Goal: Task Accomplishment & Management: Use online tool/utility

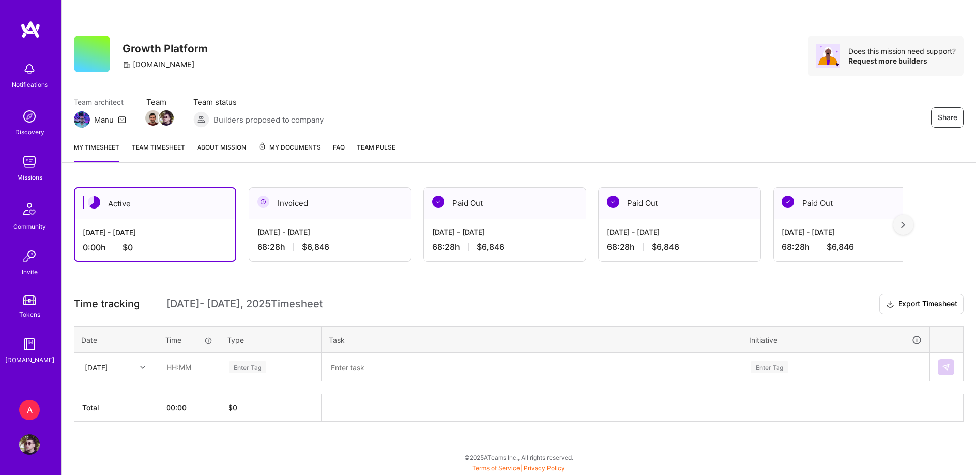
click at [281, 260] on div "Invoiced [DATE] - [DATE] 68:28 h $6,846" at bounding box center [330, 224] width 163 height 75
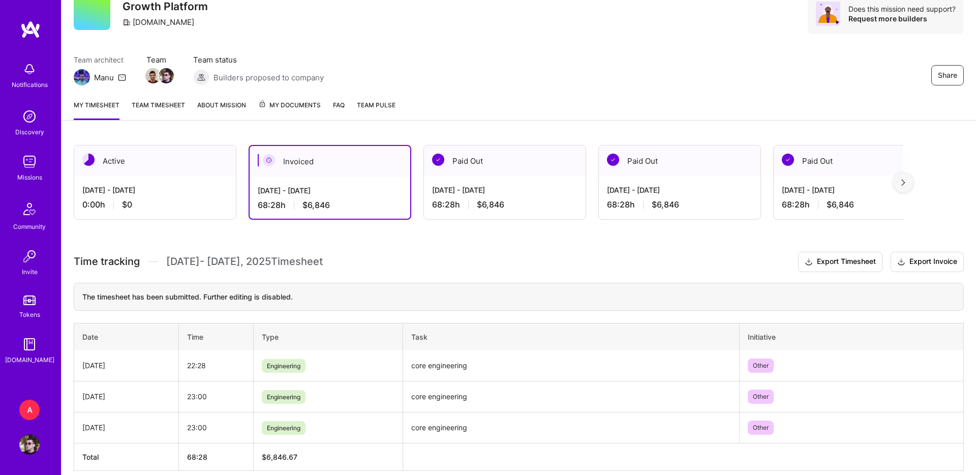
scroll to position [58, 0]
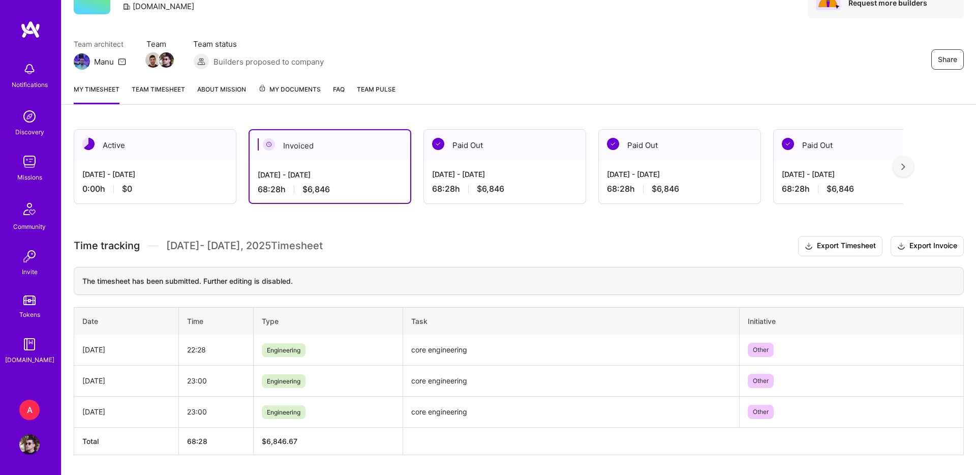
click at [202, 174] on div "[DATE] - [DATE]" at bounding box center [154, 174] width 145 height 11
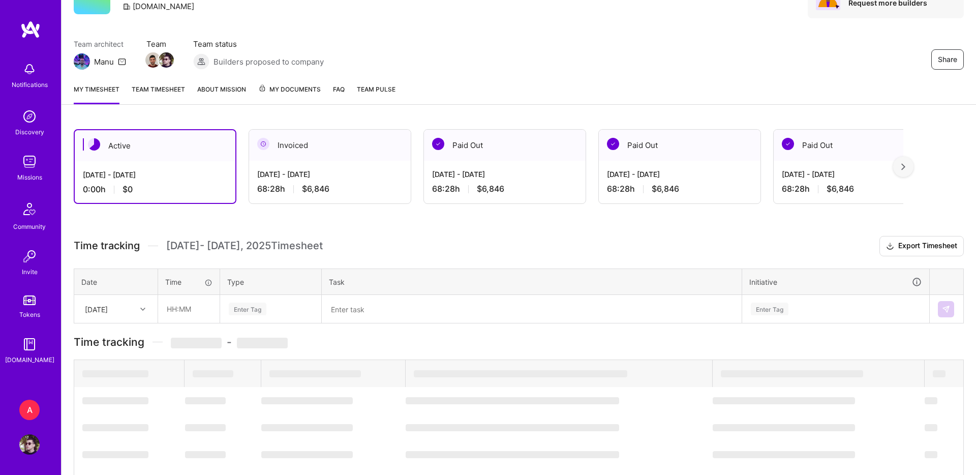
scroll to position [0, 0]
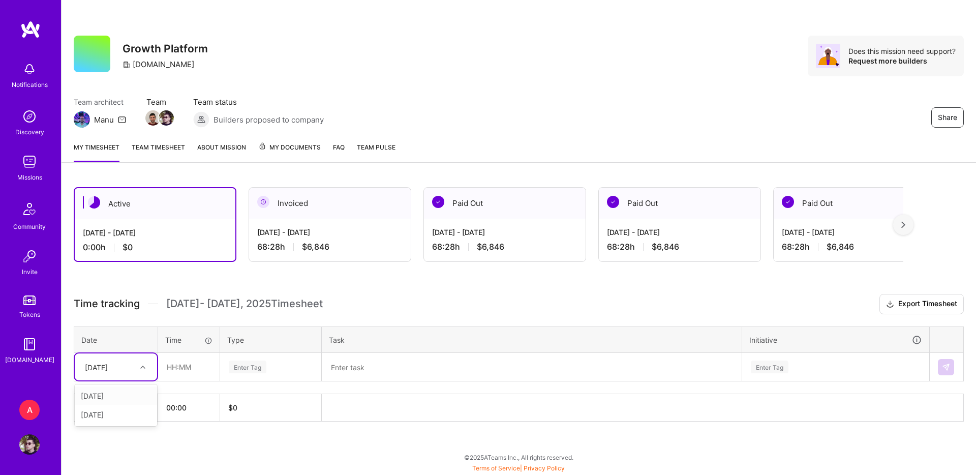
click at [136, 363] on div at bounding box center [144, 367] width 16 height 13
click at [130, 388] on div "[DATE]" at bounding box center [116, 395] width 82 height 19
click at [168, 370] on input "text" at bounding box center [189, 366] width 61 height 27
type input "23:00"
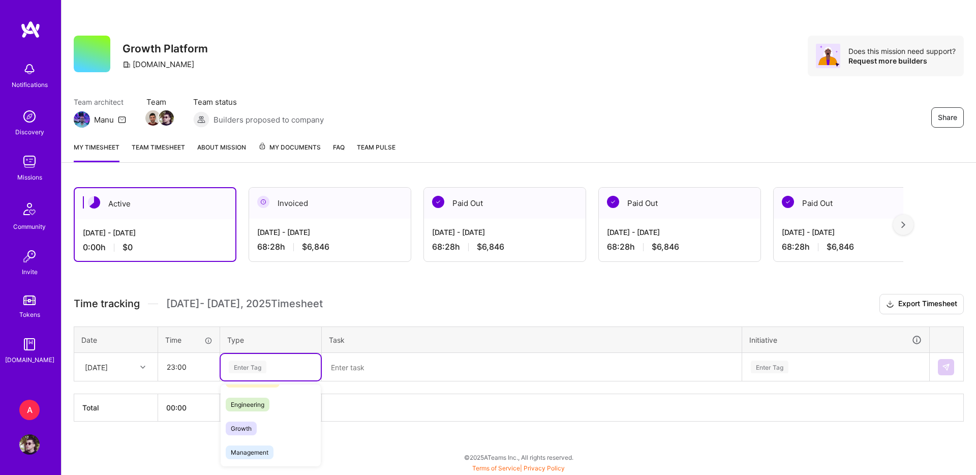
scroll to position [74, 0]
click at [275, 397] on div "Engineering" at bounding box center [271, 398] width 100 height 24
click at [362, 360] on textarea at bounding box center [532, 367] width 418 height 26
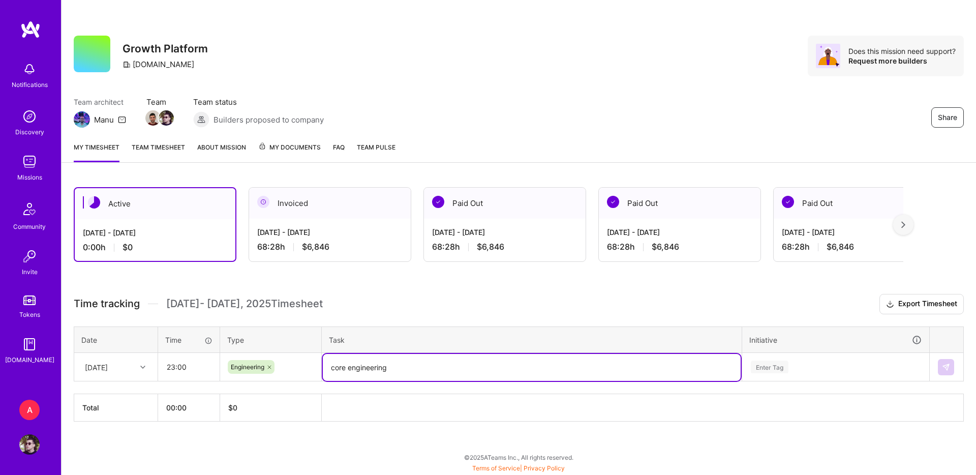
type textarea "core engineering"
click at [813, 368] on div "Enter Tag" at bounding box center [836, 367] width 172 height 13
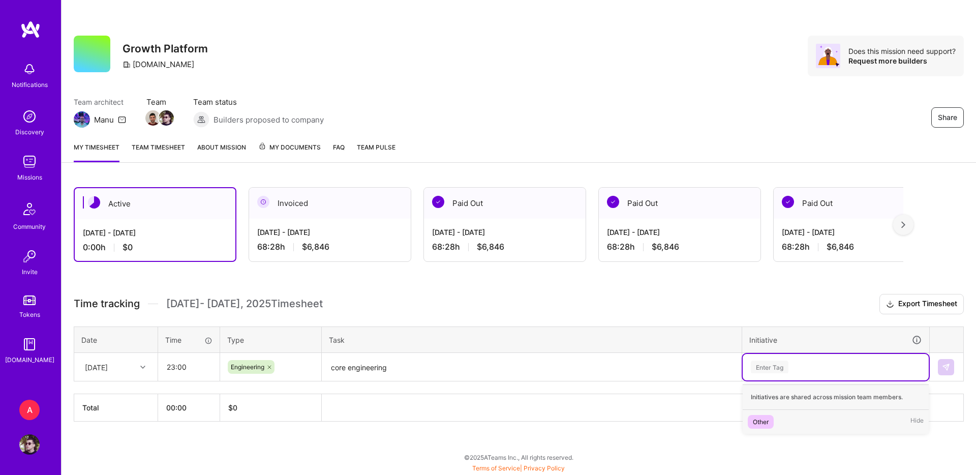
click at [776, 411] on div "Other Hide" at bounding box center [836, 422] width 186 height 24
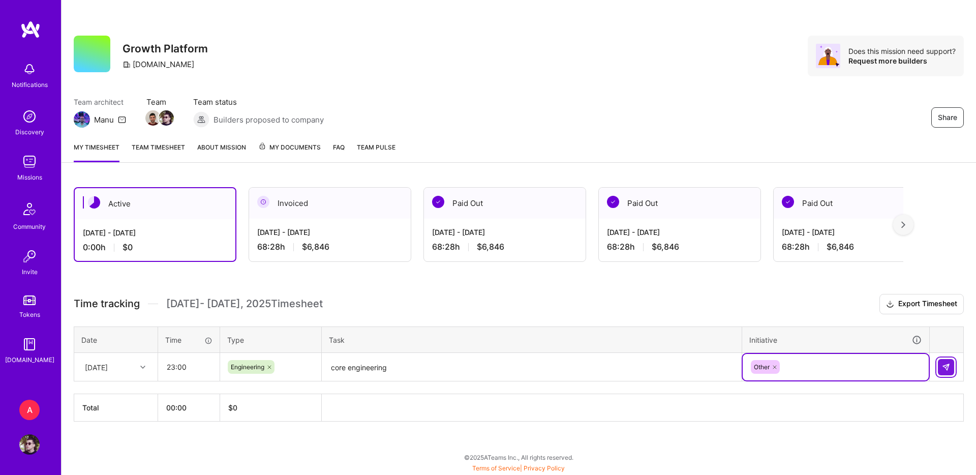
click at [951, 362] on button at bounding box center [946, 367] width 16 height 16
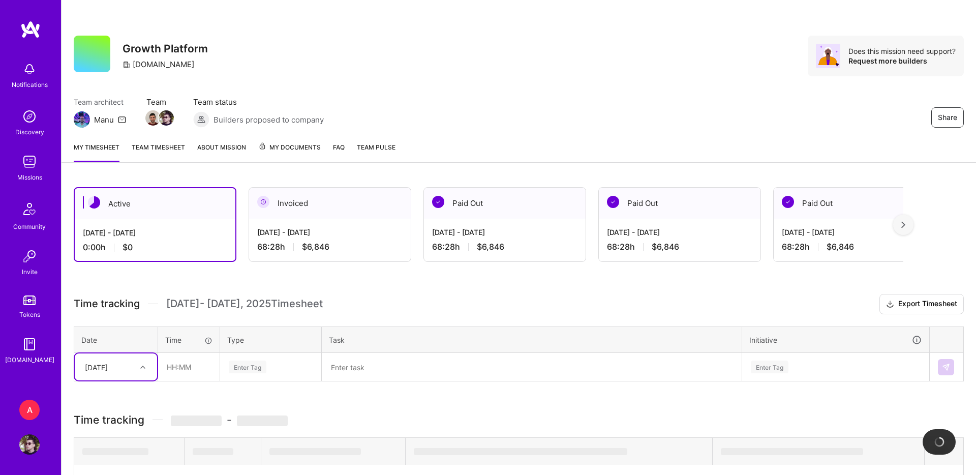
click at [141, 371] on div at bounding box center [144, 367] width 16 height 13
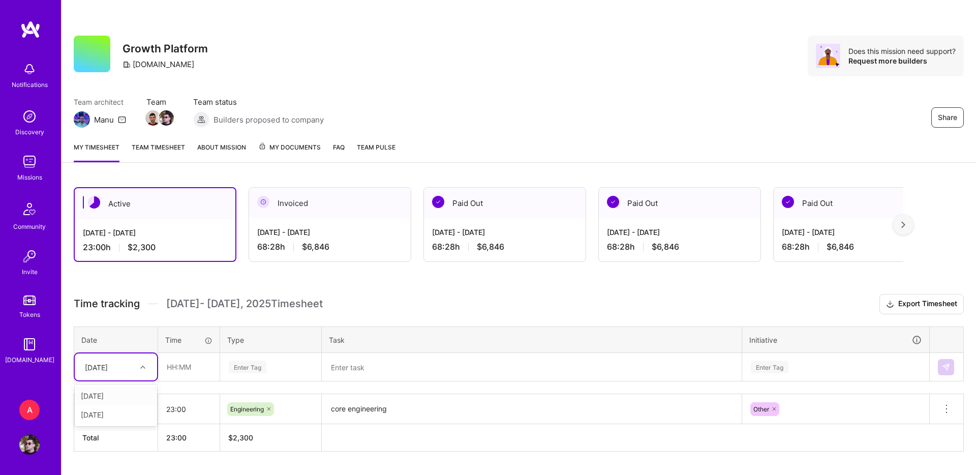
click at [134, 390] on div "[DATE]" at bounding box center [116, 395] width 82 height 19
click at [188, 369] on input "text" at bounding box center [189, 366] width 61 height 27
type input "23:00"
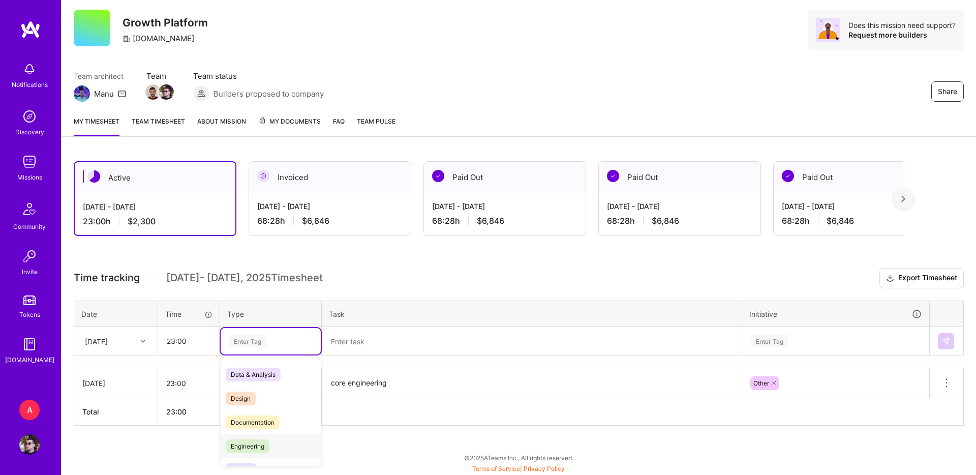
click at [266, 436] on div "Engineering" at bounding box center [271, 446] width 100 height 24
click at [376, 358] on div "Time tracking [DATE] - [DATE] Timesheet Export Timesheet Date Time Type Task In…" at bounding box center [519, 347] width 890 height 158
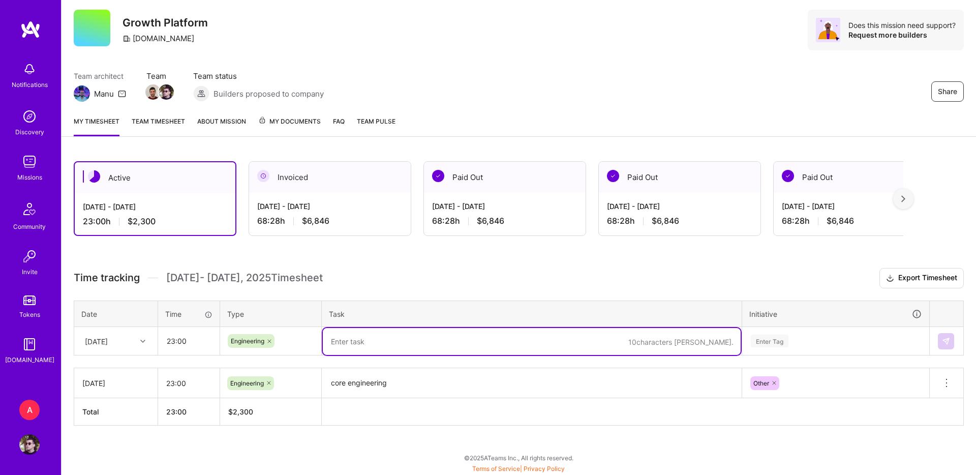
click at [381, 347] on textarea at bounding box center [532, 341] width 418 height 27
paste textarea "core engineering"
type textarea "core engineering"
click at [772, 345] on div "Enter Tag" at bounding box center [770, 341] width 38 height 16
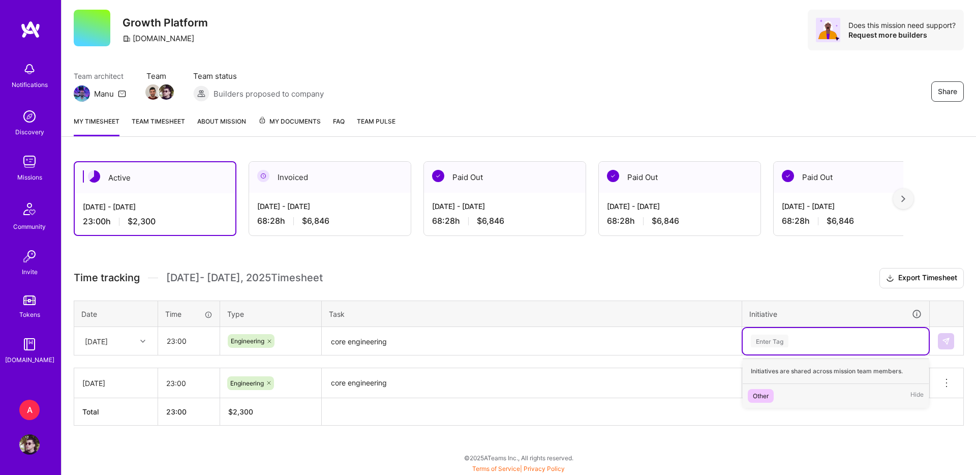
click at [775, 391] on div "Other Hide" at bounding box center [836, 396] width 186 height 24
click at [948, 347] on button at bounding box center [946, 341] width 16 height 16
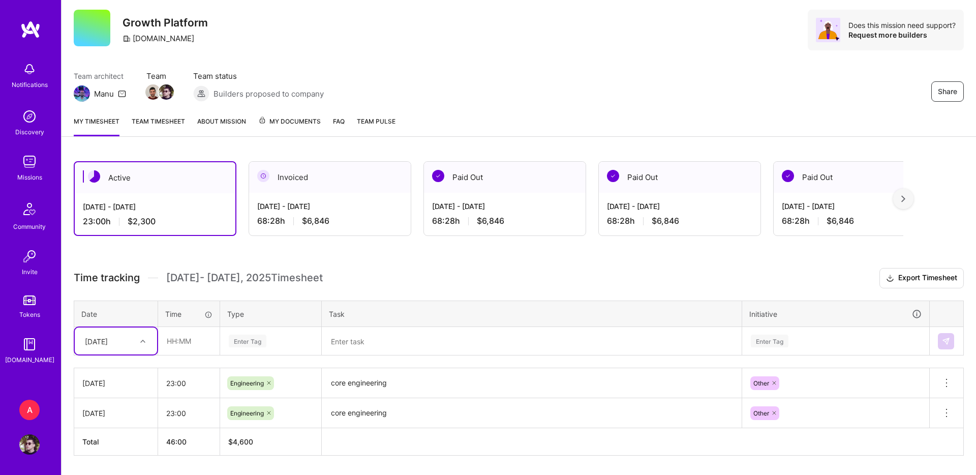
click at [297, 201] on div "[DATE] - [DATE]" at bounding box center [329, 206] width 145 height 11
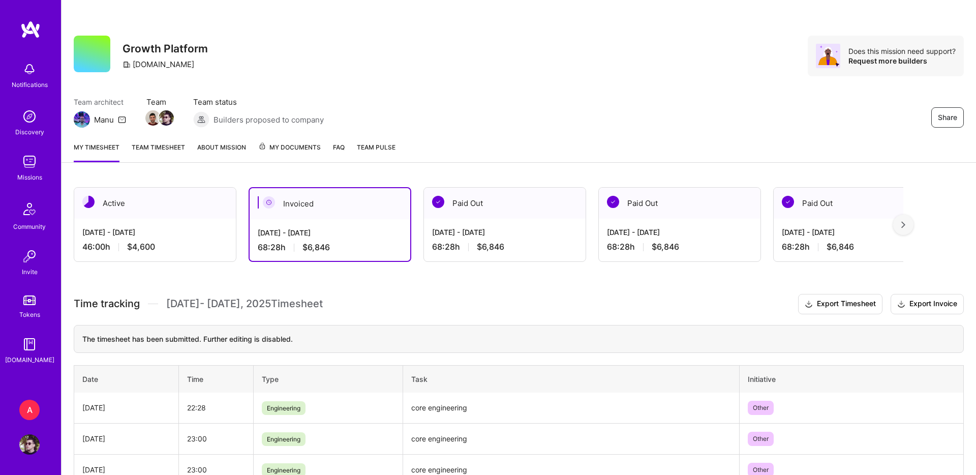
scroll to position [44, 0]
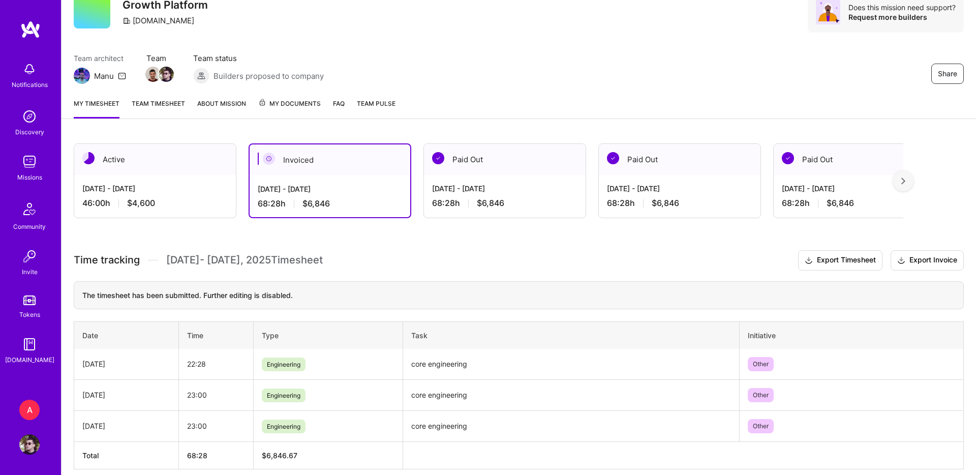
click at [198, 356] on td "22:28" at bounding box center [215, 364] width 75 height 31
click at [198, 357] on td "22:28" at bounding box center [215, 364] width 75 height 31
copy td "22:28"
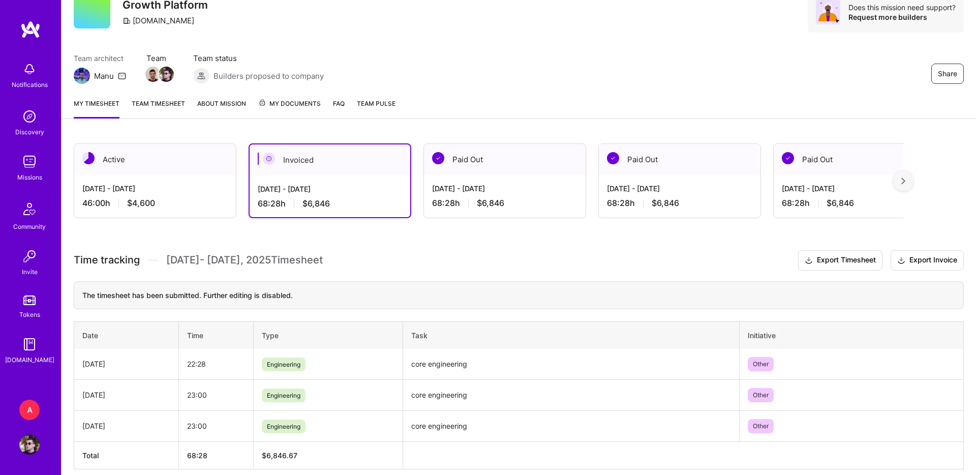
click at [203, 193] on div "[DATE] - [DATE]" at bounding box center [154, 188] width 145 height 11
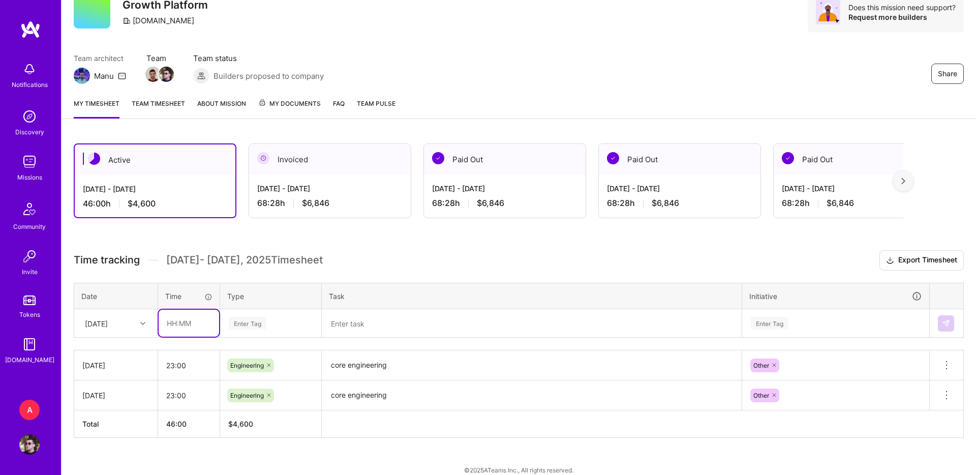
click at [175, 322] on input "text" at bounding box center [189, 323] width 61 height 27
paste input "text"
type input "22:28"
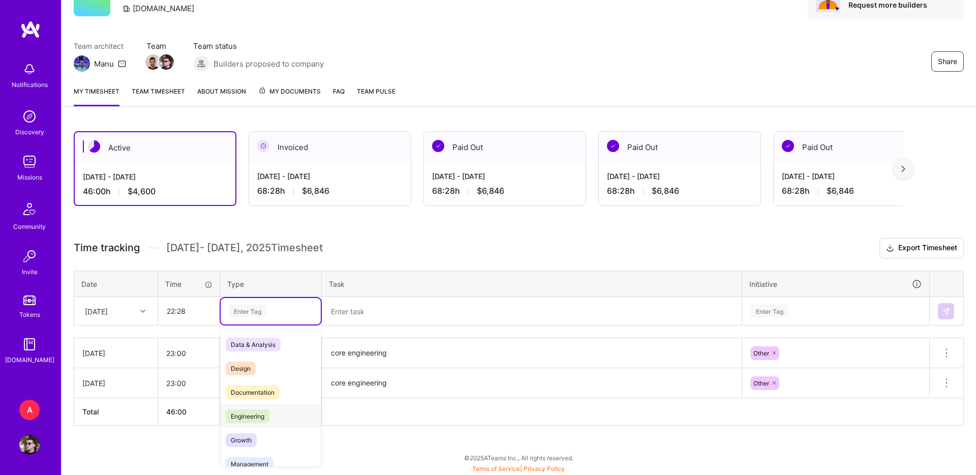
click at [266, 407] on div "Engineering" at bounding box center [271, 416] width 100 height 24
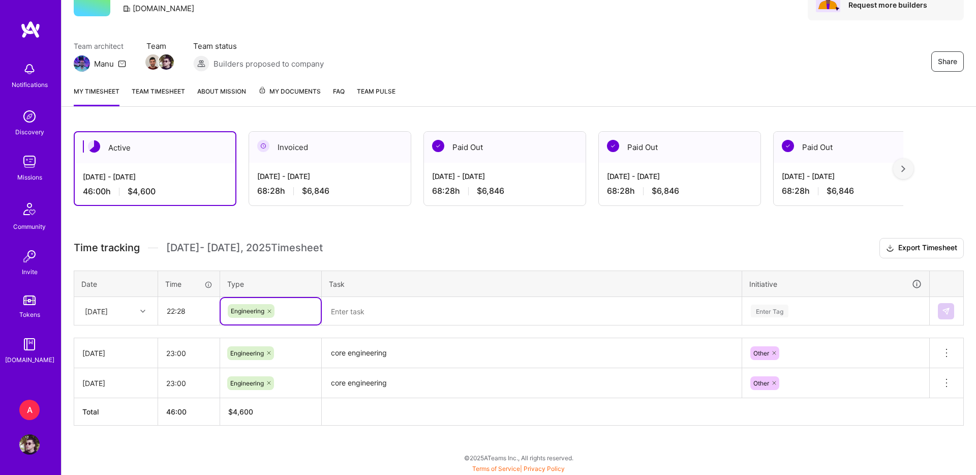
click at [371, 312] on textarea at bounding box center [532, 311] width 418 height 26
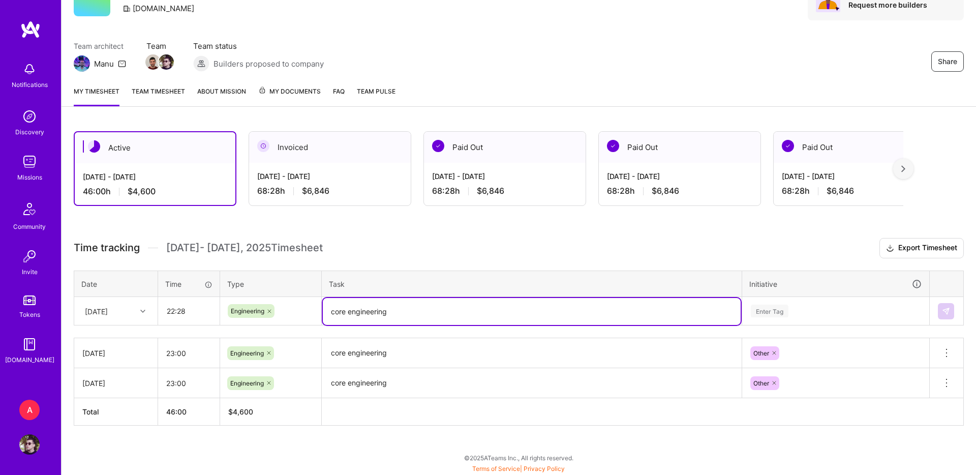
type textarea "core engineering"
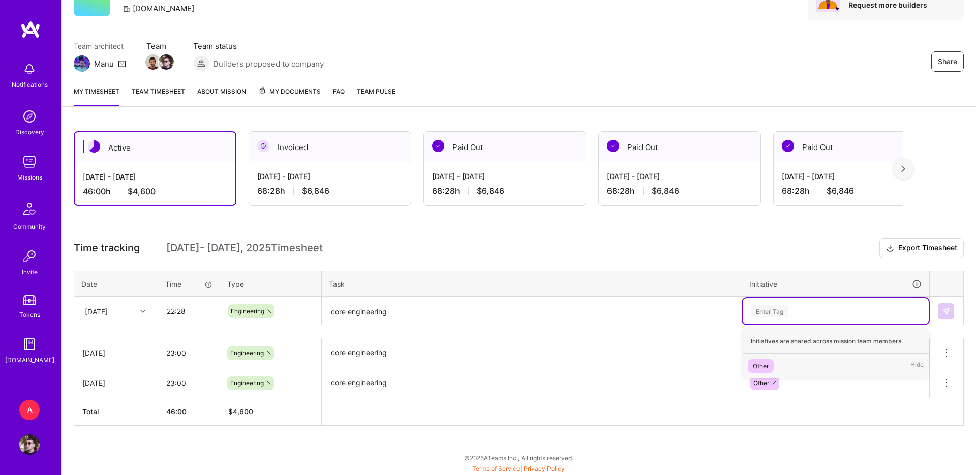
click at [764, 347] on div "Initiatives are shared across mission team members." at bounding box center [836, 340] width 186 height 25
click at [764, 363] on div "Other" at bounding box center [761, 366] width 16 height 11
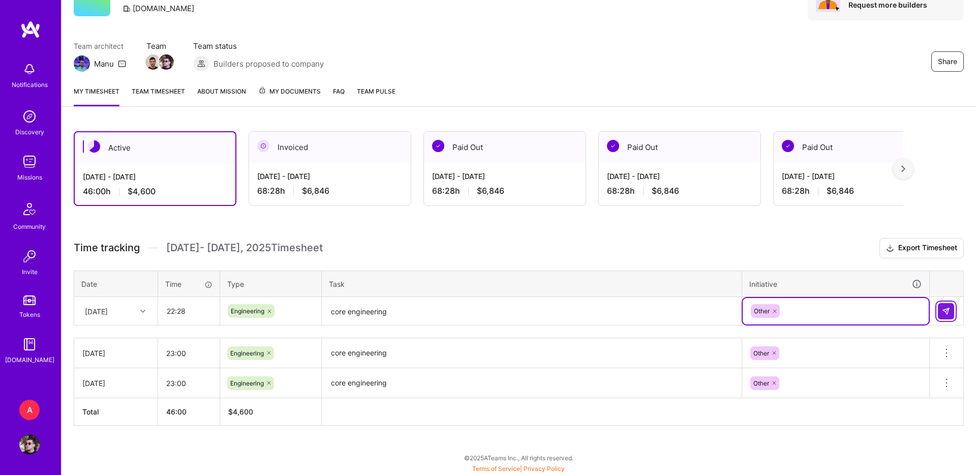
click at [949, 307] on img at bounding box center [946, 311] width 8 height 8
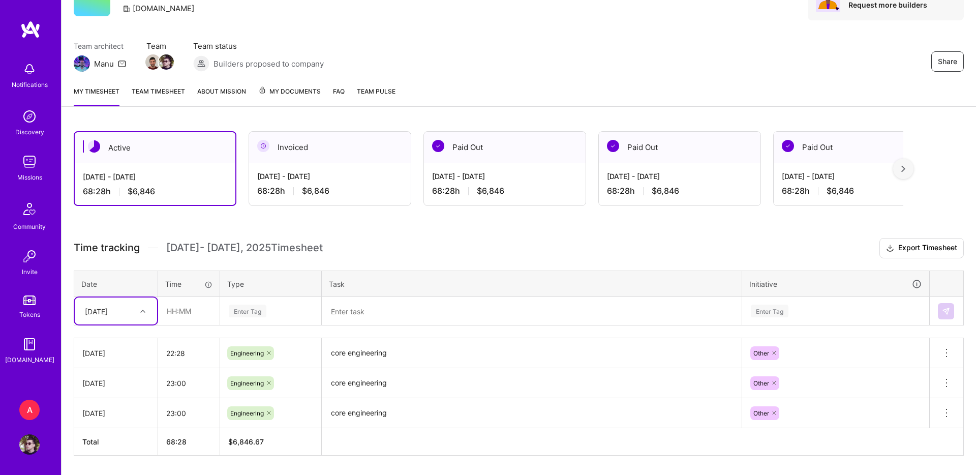
click at [260, 97] on div at bounding box center [262, 91] width 8 height 11
